Goal: Browse casually

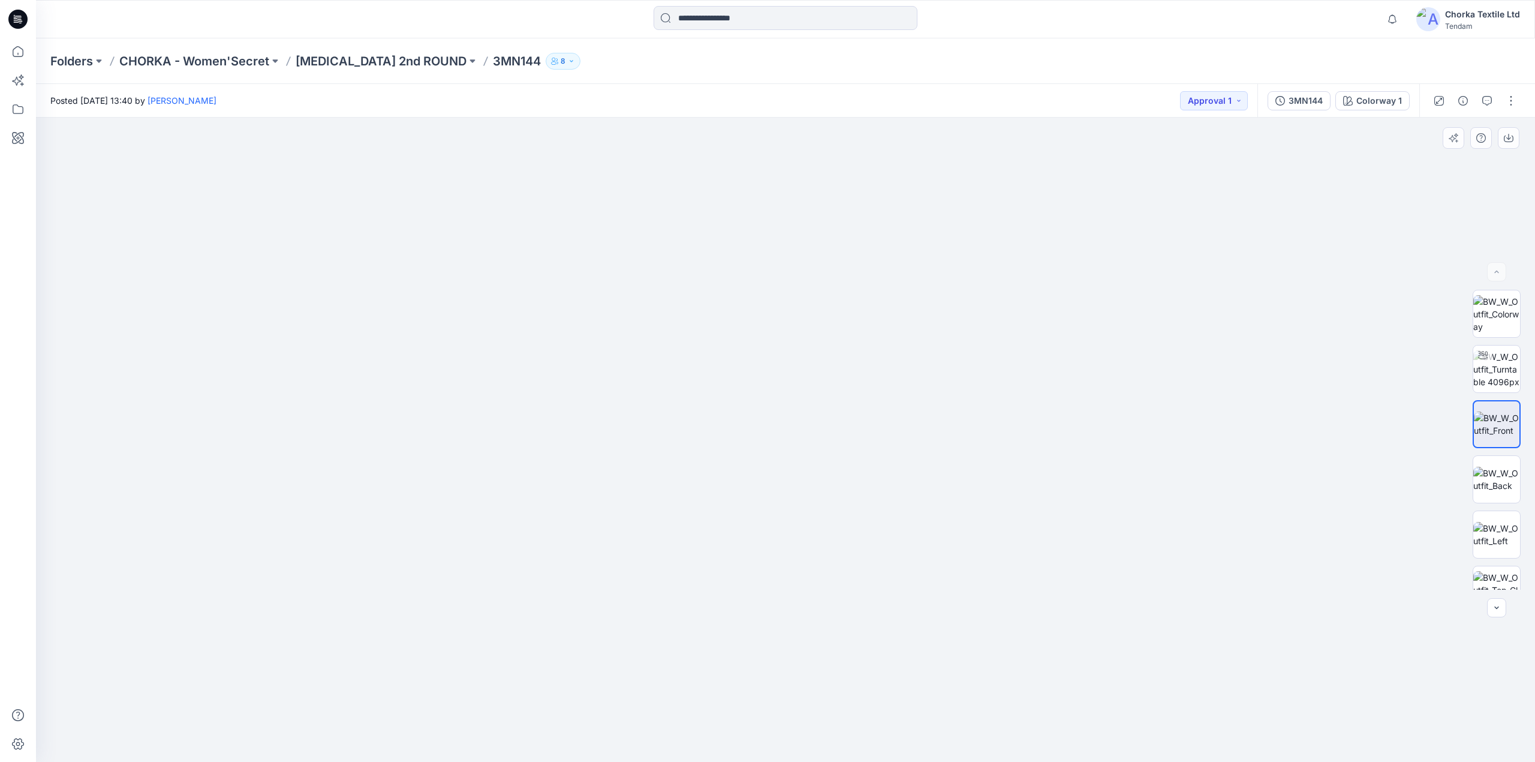
drag, startPoint x: 811, startPoint y: 314, endPoint x: 771, endPoint y: 476, distance: 166.7
click at [771, 476] on img at bounding box center [746, 328] width 2272 height 870
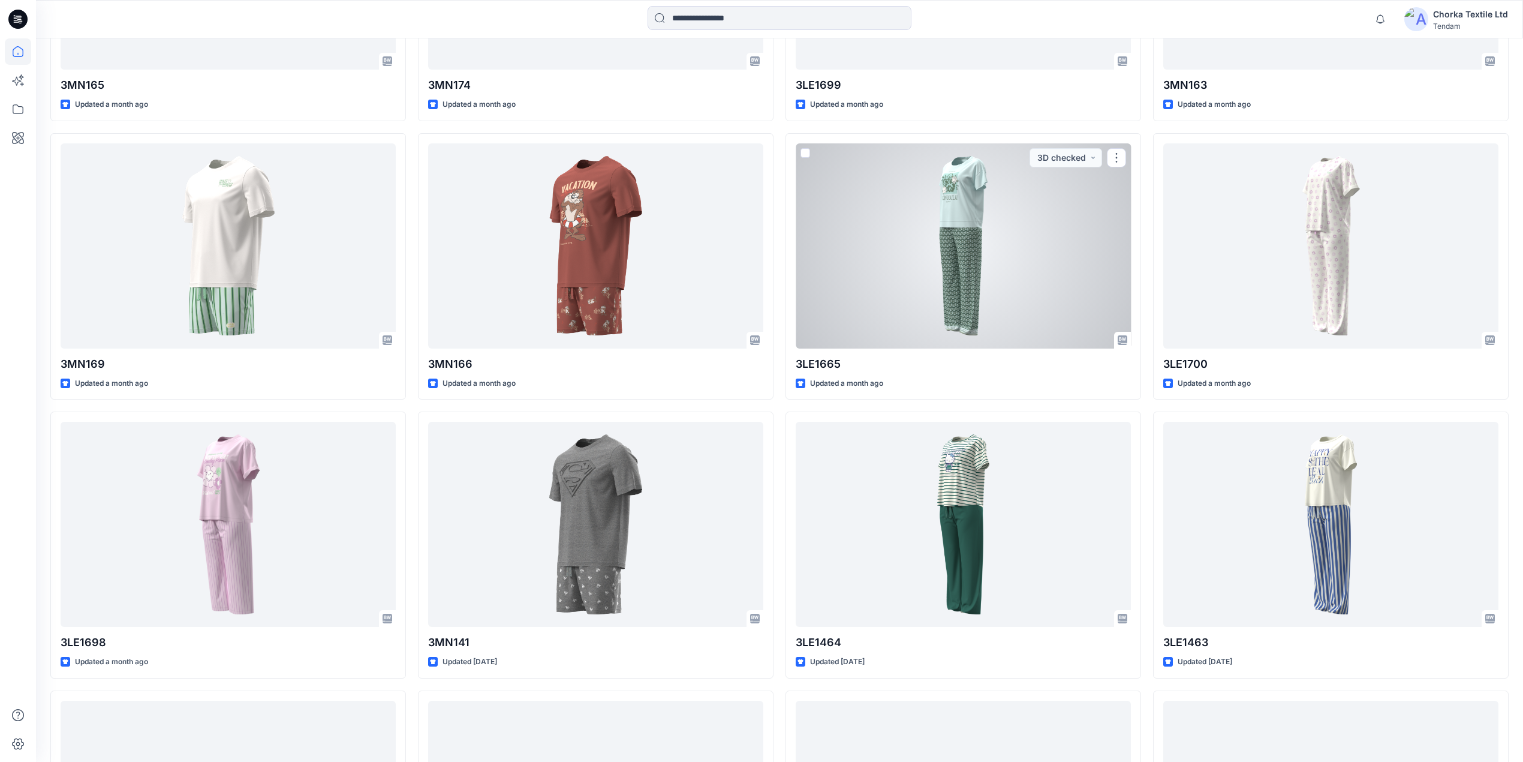
scroll to position [886, 0]
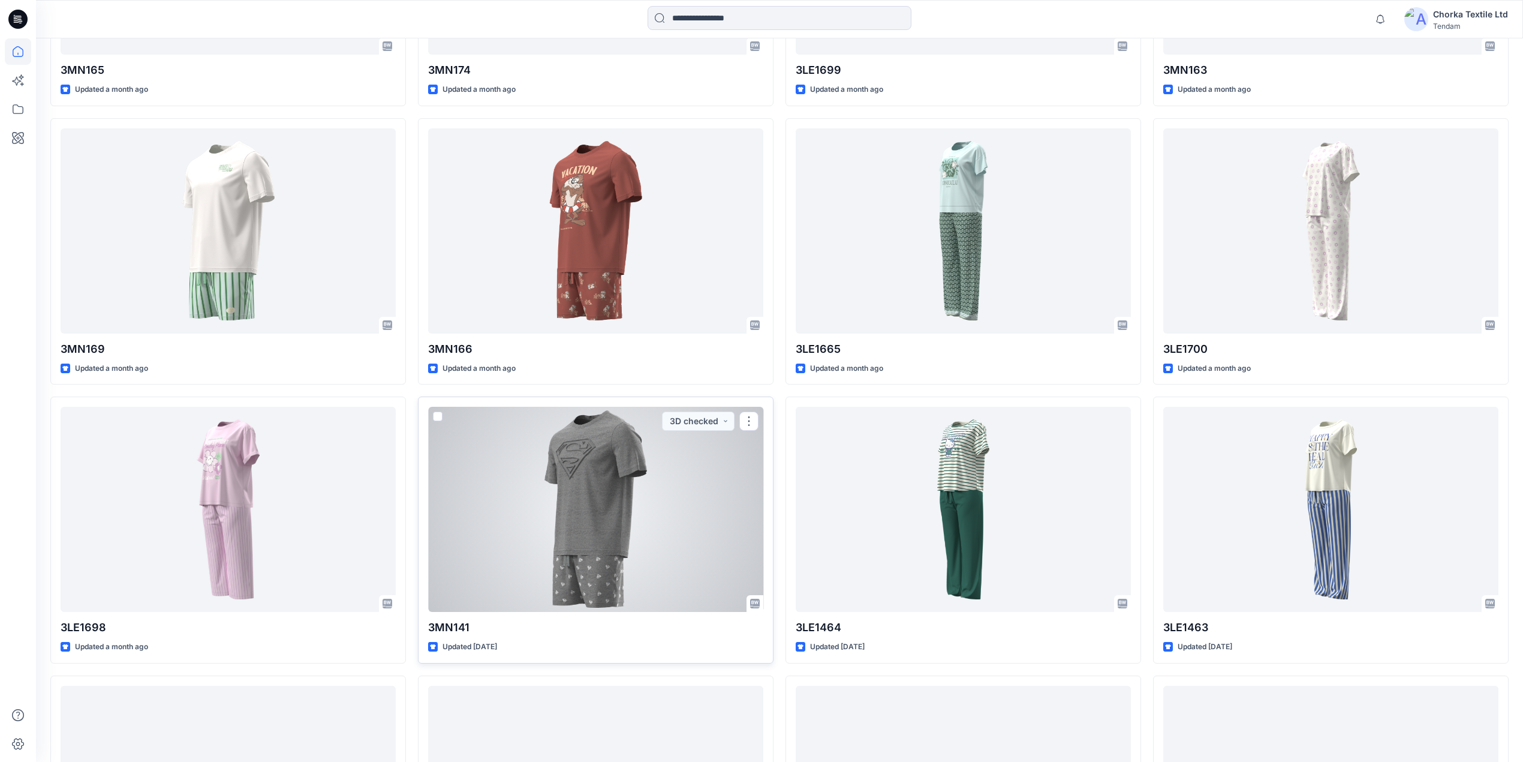
click at [650, 524] on div at bounding box center [595, 509] width 335 height 205
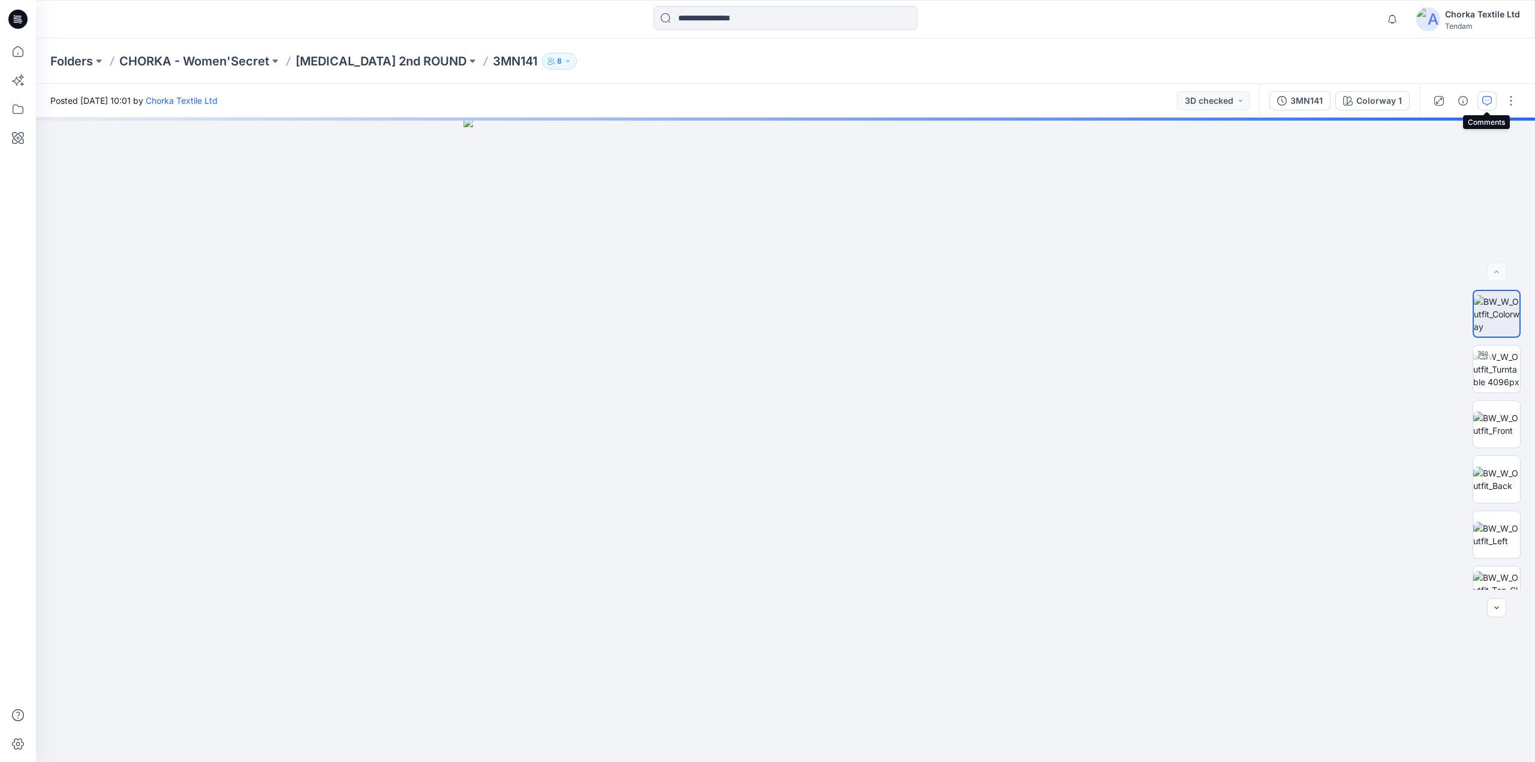
click at [1490, 98] on icon "button" at bounding box center [1488, 101] width 10 height 10
